Goal: Check status

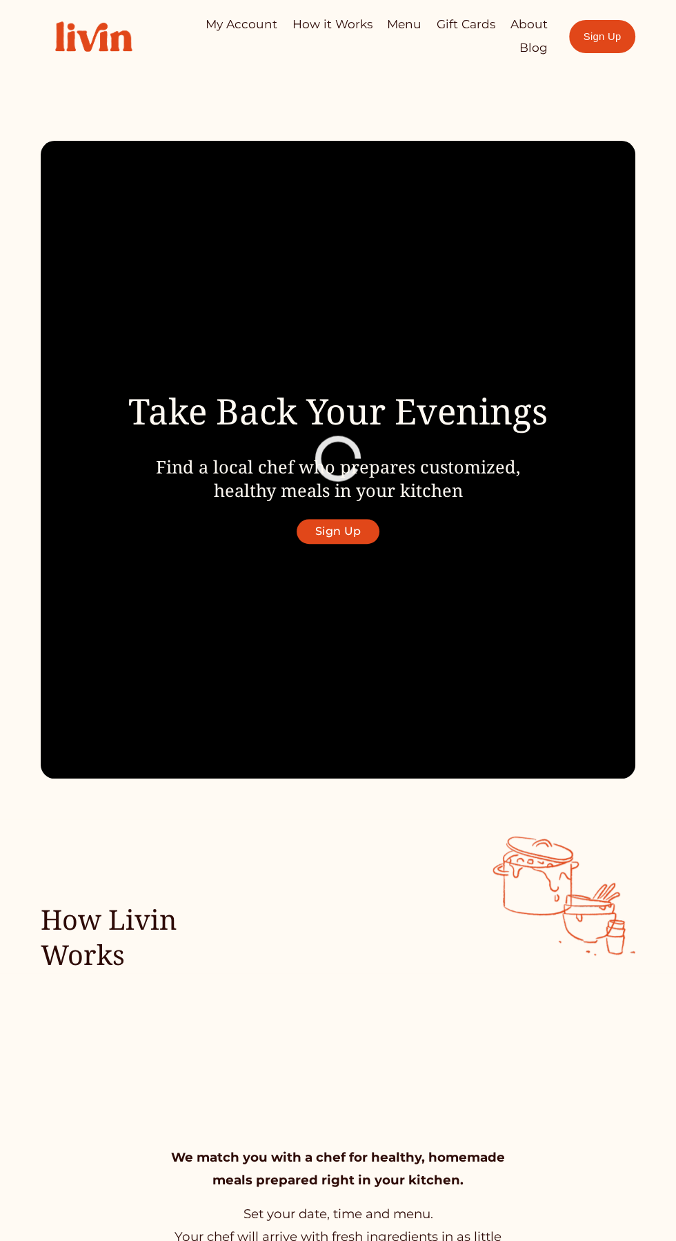
click at [0, 0] on div at bounding box center [0, 0] width 0 height 0
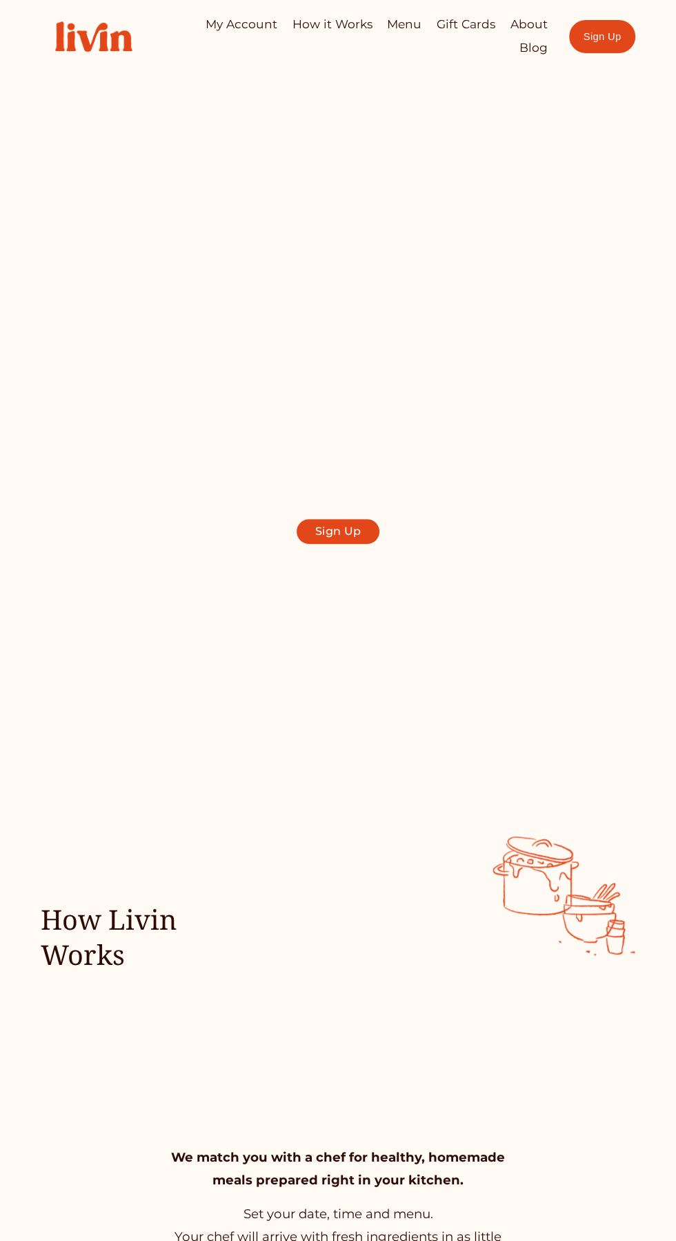
click at [373, 438] on link "My Account" at bounding box center [337, 435] width 241 height 41
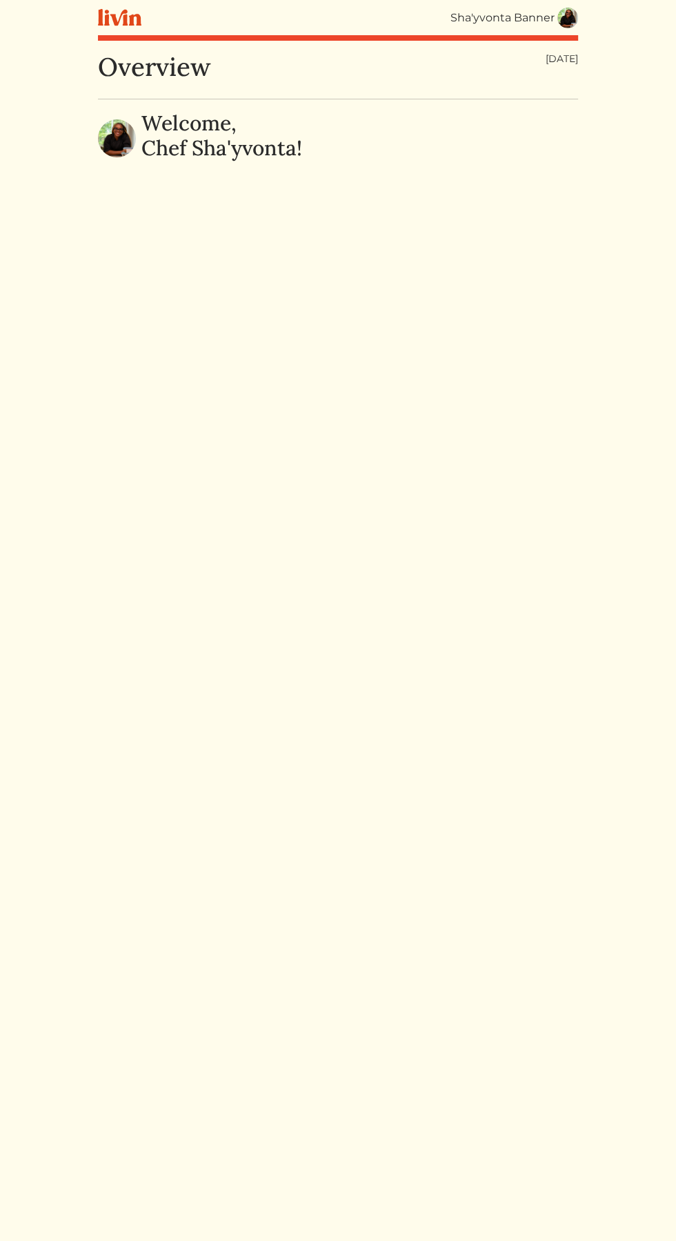
click at [566, 19] on img at bounding box center [567, 18] width 21 height 21
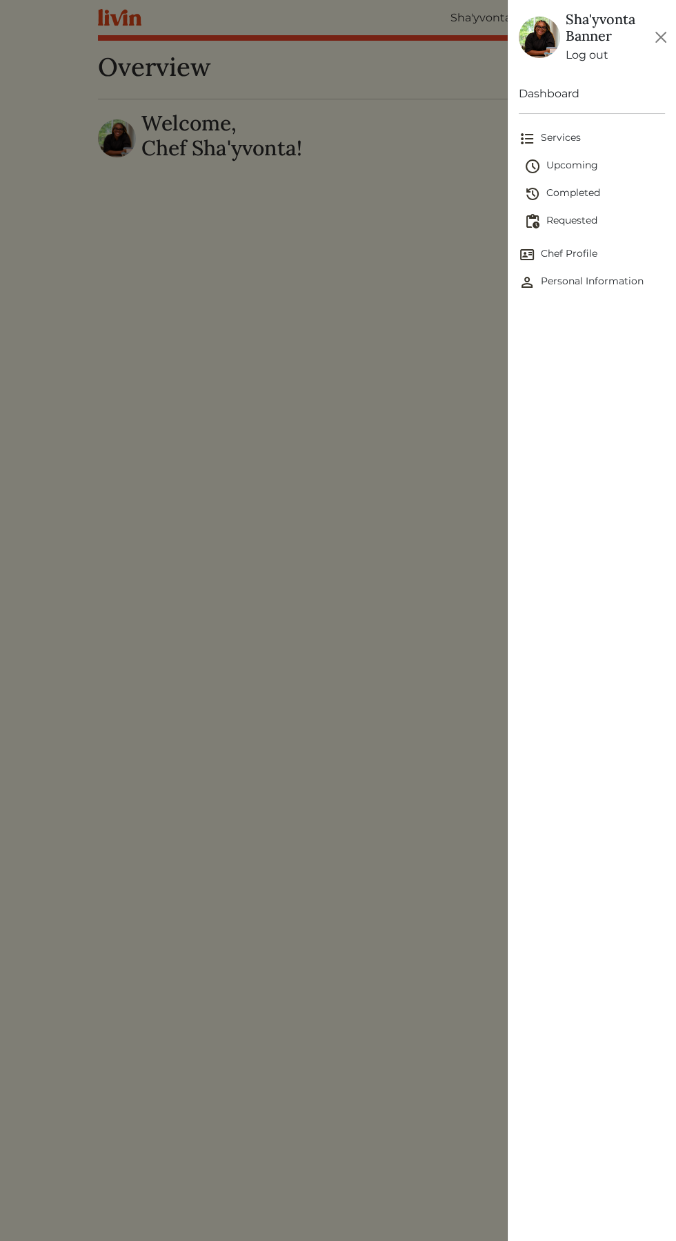
click at [560, 220] on span "Requested" at bounding box center [594, 221] width 141 height 17
